Goal: Navigation & Orientation: Find specific page/section

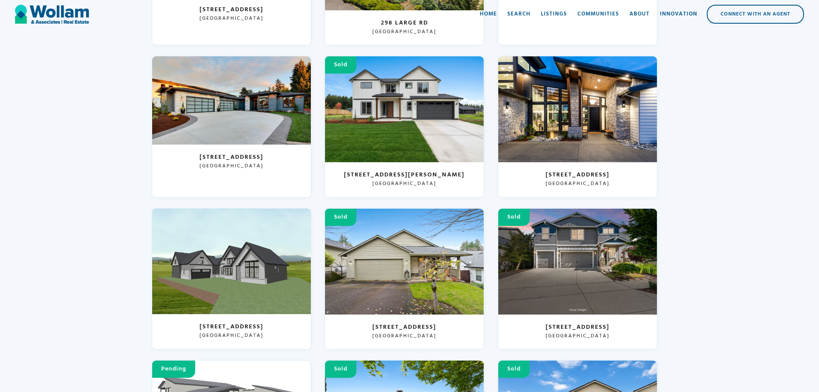
scroll to position [471, 0]
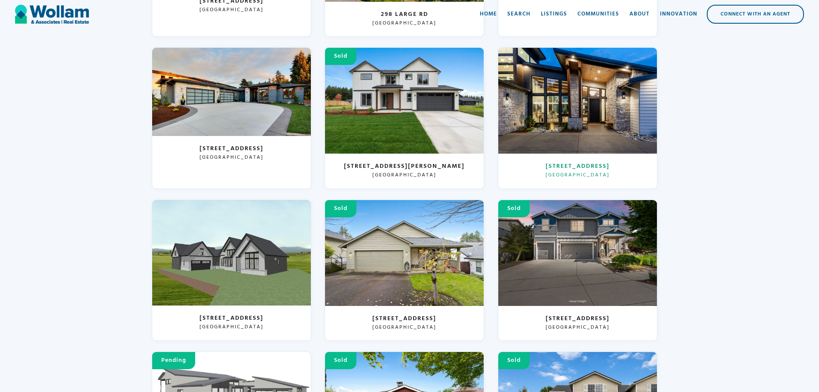
click at [592, 74] on div at bounding box center [578, 101] width 159 height 106
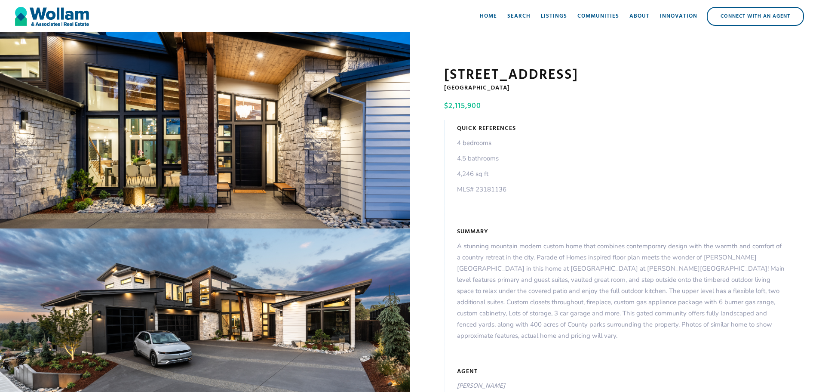
click at [233, 153] on div "open lightbox" at bounding box center [205, 130] width 410 height 196
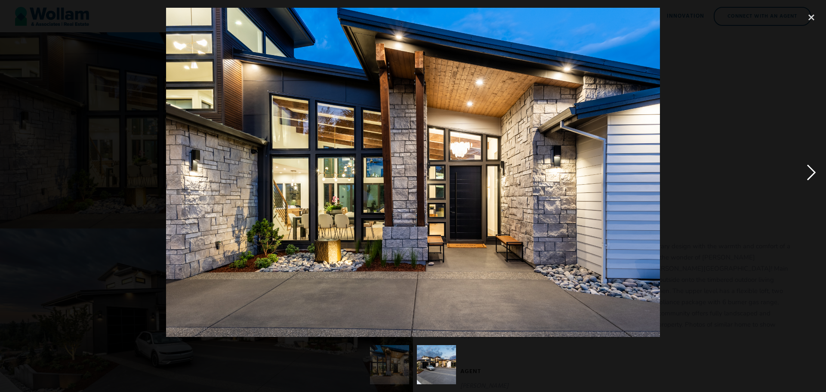
click at [811, 175] on div "next image" at bounding box center [811, 172] width 29 height 329
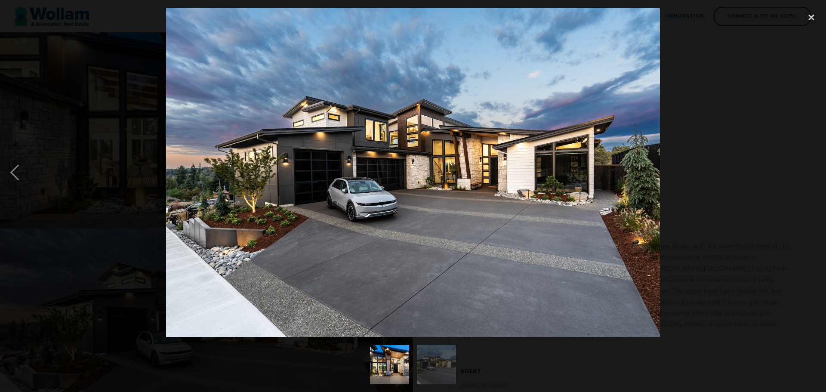
click at [811, 175] on div "next image" at bounding box center [811, 172] width 29 height 329
click at [812, 13] on div "close lightbox" at bounding box center [811, 17] width 29 height 19
